Goal: Find specific page/section: Find specific page/section

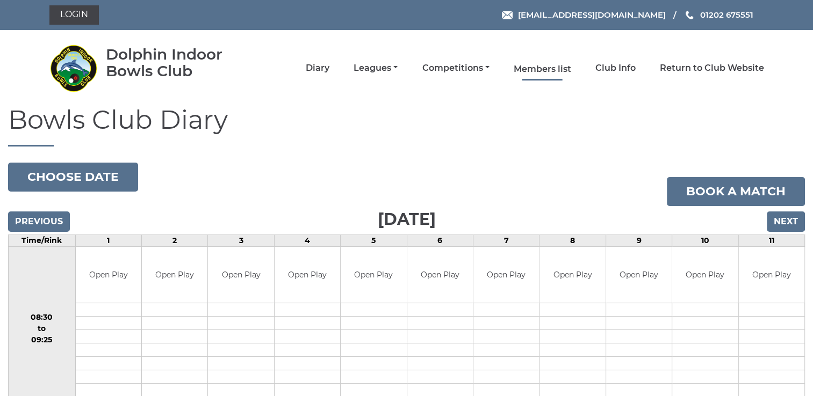
click at [533, 68] on link "Members list" at bounding box center [542, 69] width 57 height 12
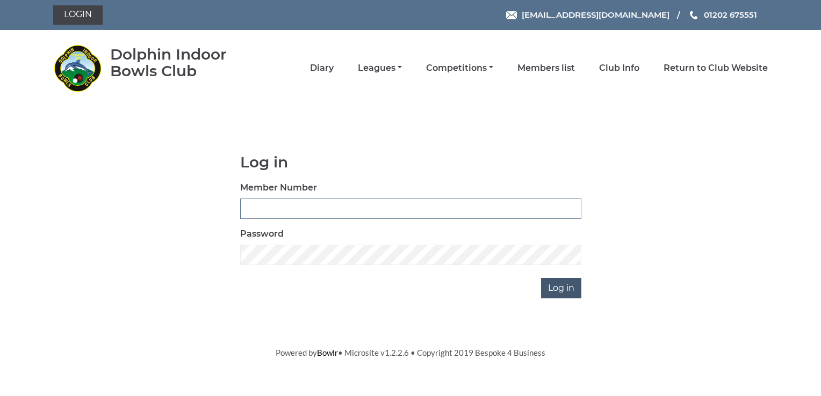
type input "2400"
click at [564, 287] on input "Log in" at bounding box center [561, 288] width 40 height 20
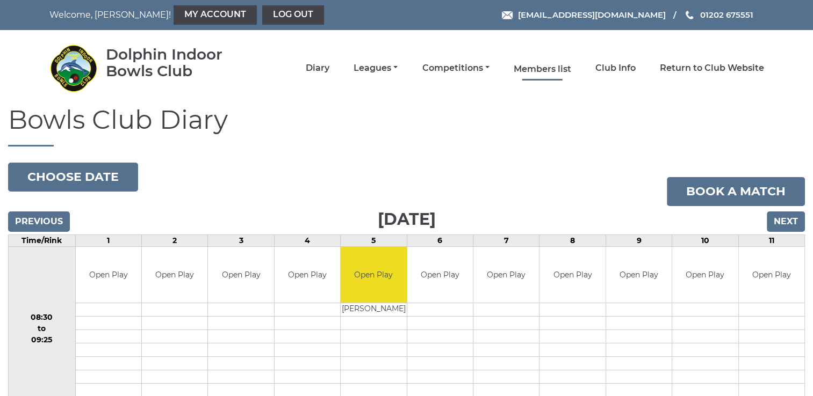
click at [557, 65] on link "Members list" at bounding box center [542, 69] width 57 height 12
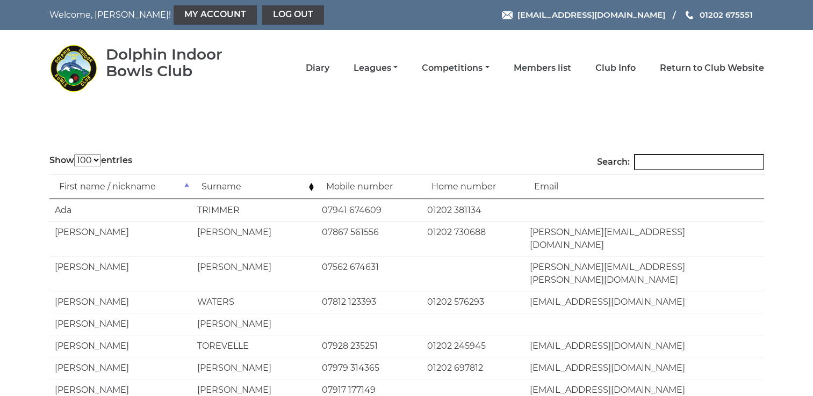
select select "100"
click at [676, 163] on input "Search:" at bounding box center [699, 162] width 130 height 16
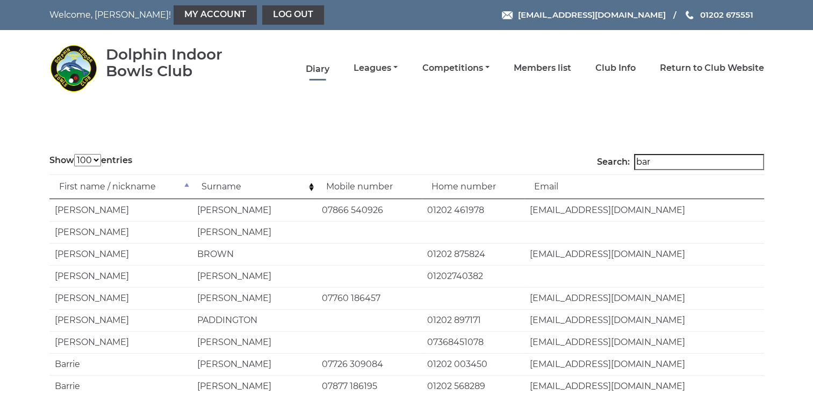
type input "bar"
click at [322, 70] on link "Diary" at bounding box center [318, 69] width 24 height 12
